Goal: Information Seeking & Learning: Learn about a topic

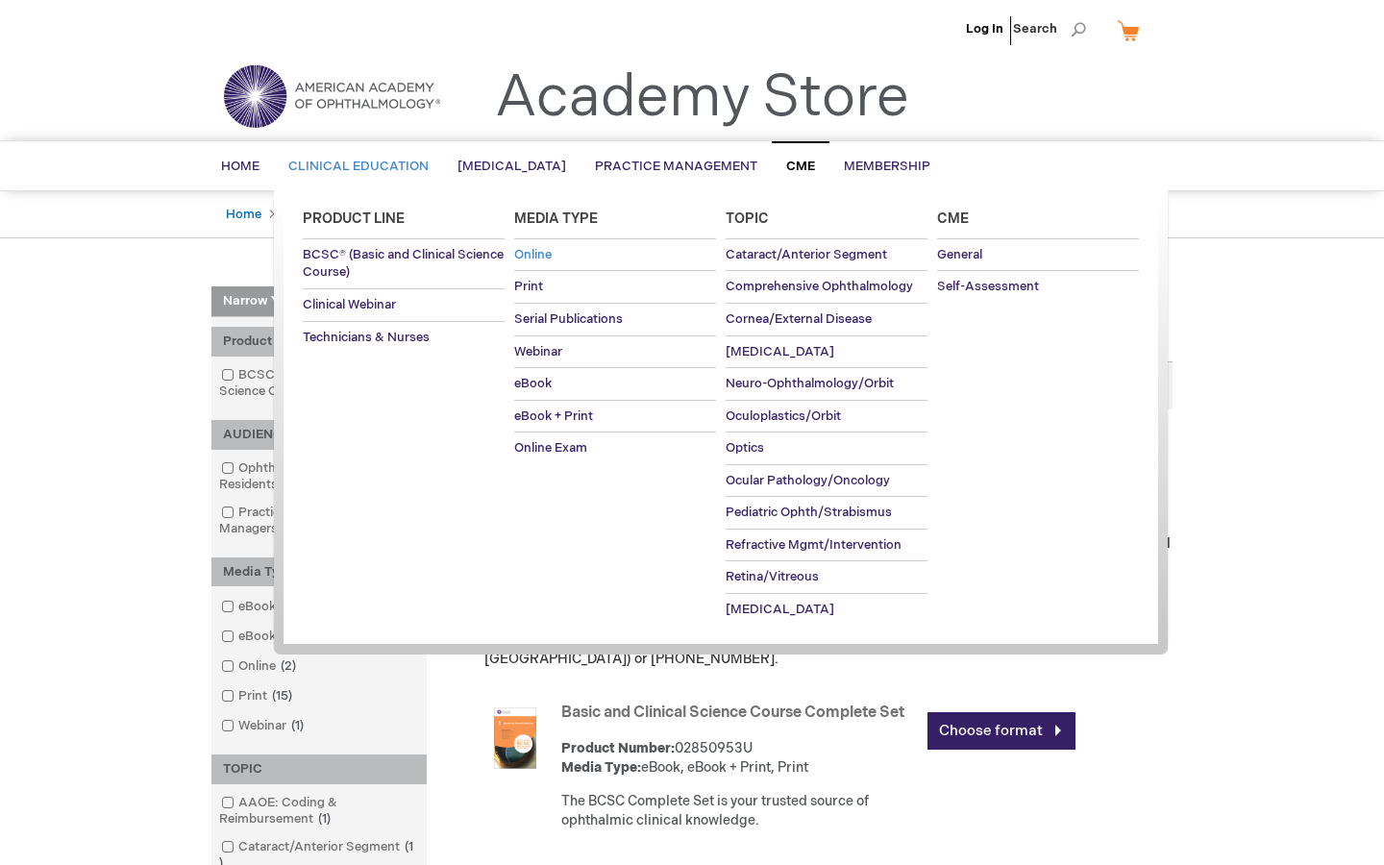
click at [536, 259] on span "Online" at bounding box center [532, 254] width 37 height 15
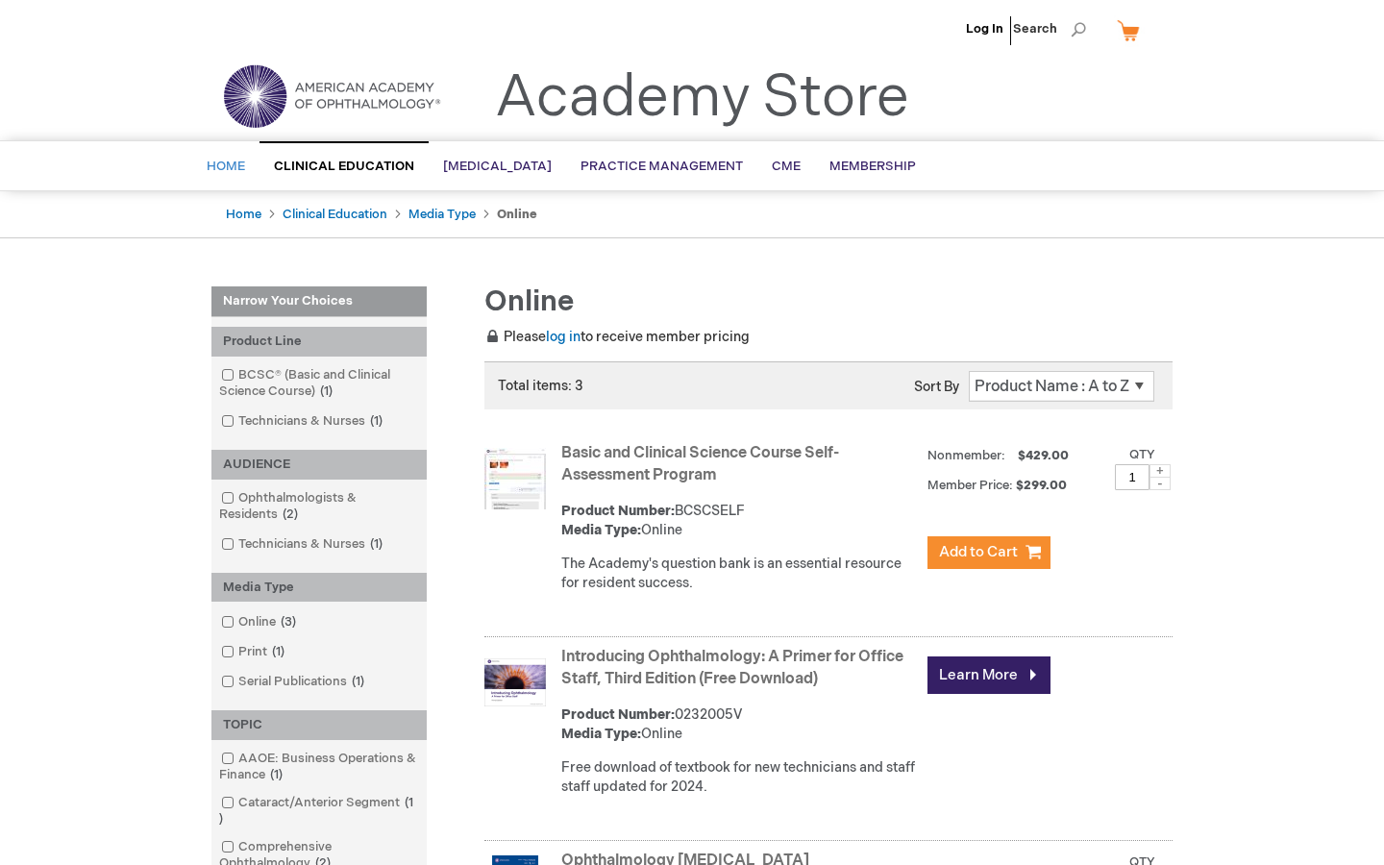
click at [227, 164] on span "Home" at bounding box center [226, 166] width 38 height 15
